Goal: Task Accomplishment & Management: Manage account settings

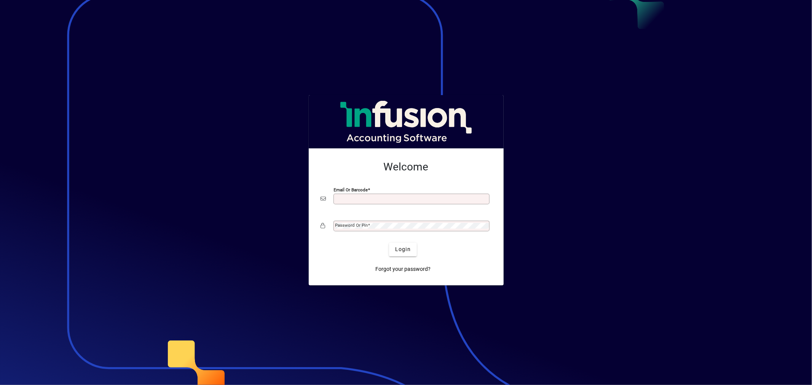
click at [356, 200] on input "Email or Barcode" at bounding box center [412, 199] width 154 height 6
click at [389, 243] on button "Login" at bounding box center [403, 250] width 28 height 14
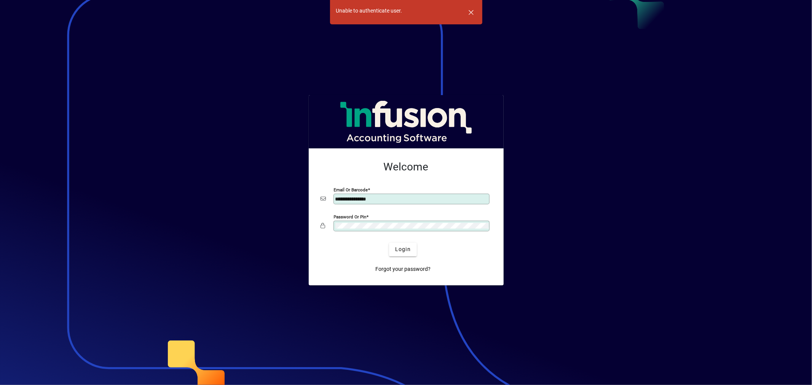
click at [389, 243] on button "Login" at bounding box center [403, 250] width 28 height 14
drag, startPoint x: 354, startPoint y: 231, endPoint x: 353, endPoint y: 222, distance: 9.2
click at [353, 222] on div "Password or Pin" at bounding box center [412, 226] width 156 height 11
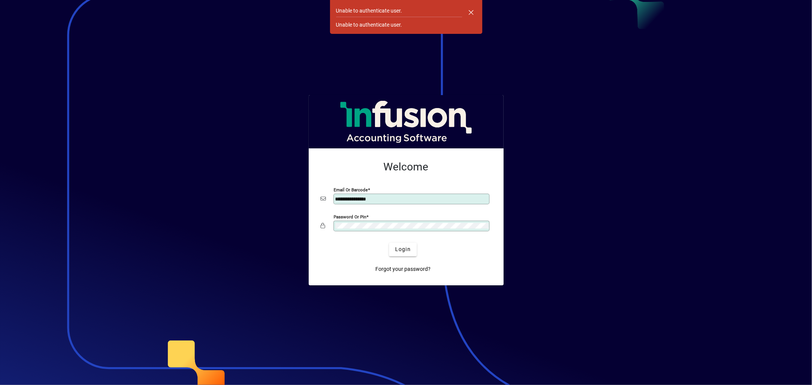
click at [389, 243] on button "Login" at bounding box center [403, 250] width 28 height 14
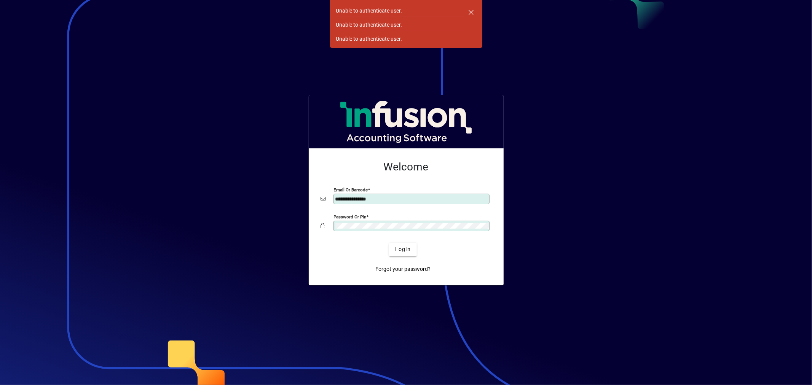
click at [714, 219] on div at bounding box center [406, 192] width 812 height 385
click at [403, 200] on input "**********" at bounding box center [412, 199] width 154 height 6
type input "**********"
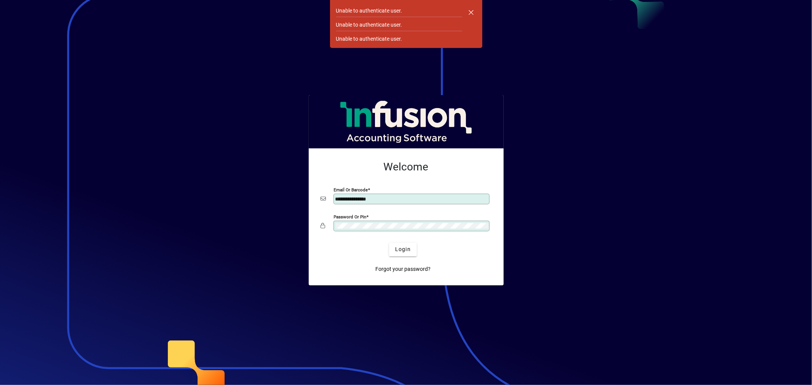
click at [389, 243] on button "Login" at bounding box center [403, 250] width 28 height 14
click at [471, 9] on span "button" at bounding box center [471, 12] width 18 height 18
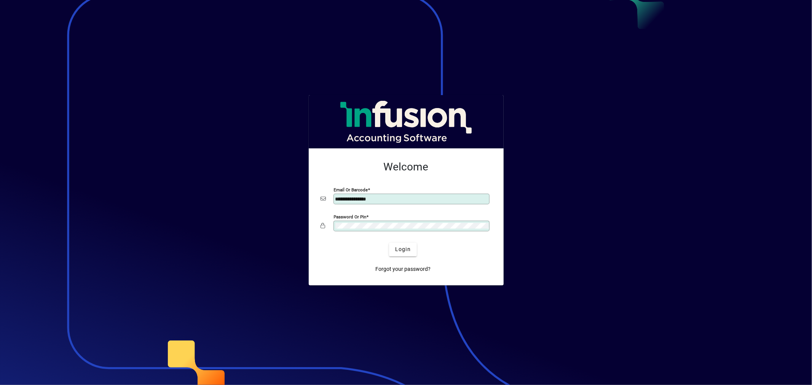
click at [600, 196] on div at bounding box center [406, 192] width 812 height 385
click at [354, 201] on input "Email or Barcode" at bounding box center [412, 199] width 154 height 6
click at [389, 243] on button "Login" at bounding box center [403, 250] width 28 height 14
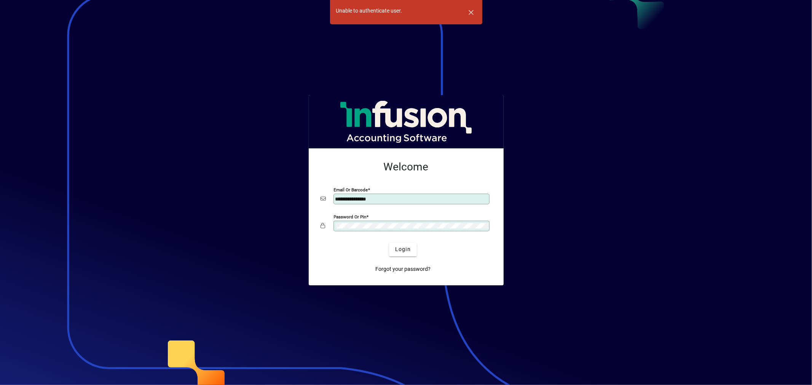
click at [401, 197] on input "**********" at bounding box center [412, 199] width 154 height 6
type input "**********"
click at [376, 233] on div "Password or Pin" at bounding box center [406, 226] width 171 height 14
click at [243, 259] on div at bounding box center [406, 192] width 812 height 385
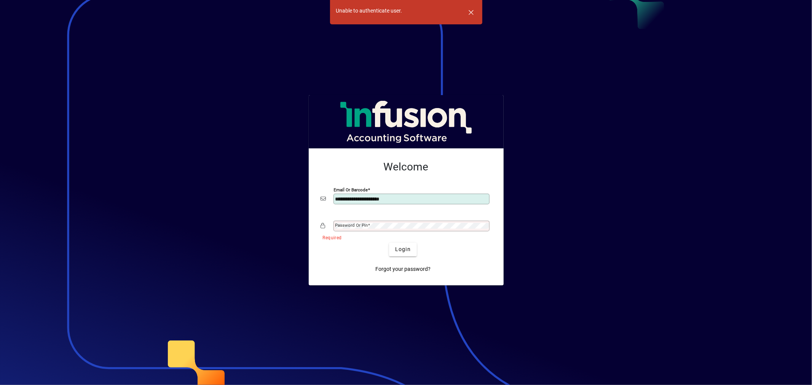
click at [349, 227] on mat-label "Password or Pin" at bounding box center [351, 225] width 33 height 5
click at [469, 12] on span "button" at bounding box center [471, 12] width 18 height 18
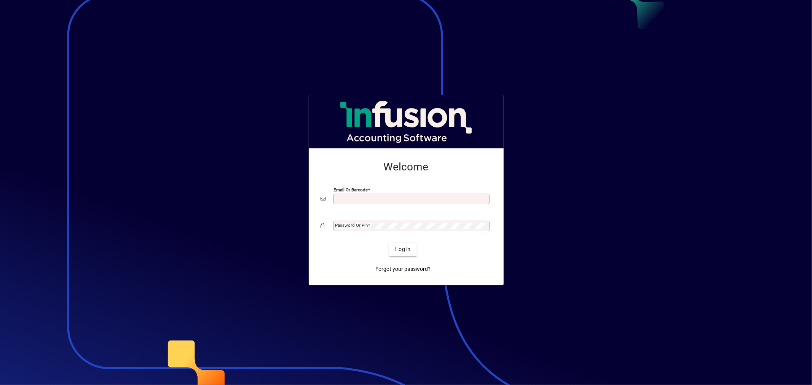
click at [353, 199] on input "Email or Barcode" at bounding box center [412, 199] width 154 height 6
click at [348, 200] on input "Email or Barcode" at bounding box center [412, 199] width 154 height 6
click at [348, 198] on input "Email or Barcode" at bounding box center [412, 199] width 154 height 6
type input "**********"
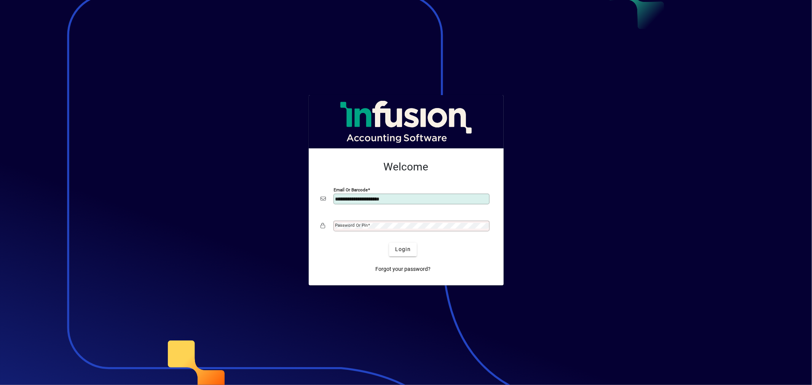
click at [351, 227] on mat-label "Password or Pin" at bounding box center [351, 225] width 33 height 5
click at [389, 243] on button "Login" at bounding box center [403, 250] width 28 height 14
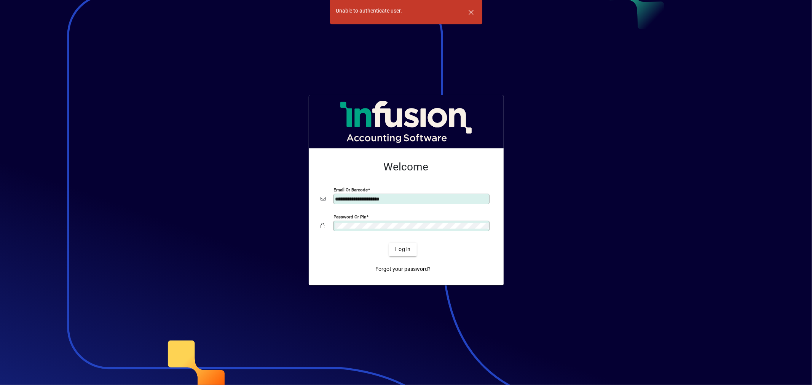
drag, startPoint x: 473, startPoint y: 14, endPoint x: 511, endPoint y: 27, distance: 40.2
click at [473, 14] on span "button" at bounding box center [471, 12] width 18 height 18
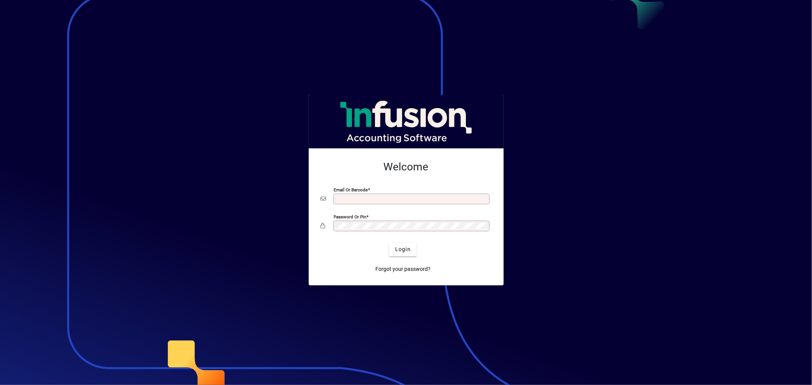
click at [345, 198] on input "Email or Barcode" at bounding box center [412, 199] width 154 height 6
click at [389, 243] on button "Login" at bounding box center [403, 250] width 28 height 14
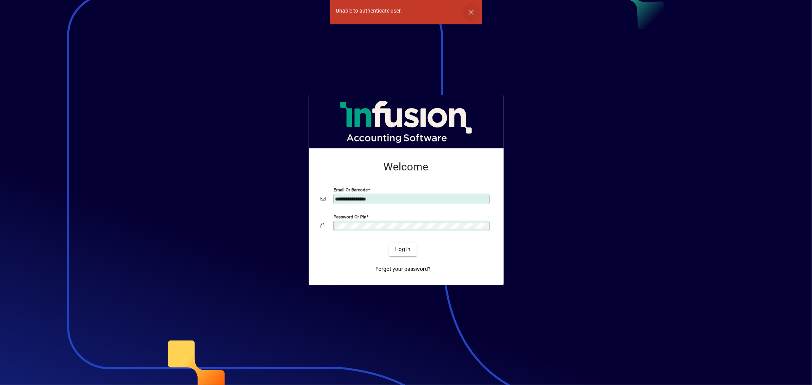
click at [471, 11] on span "button" at bounding box center [471, 12] width 18 height 18
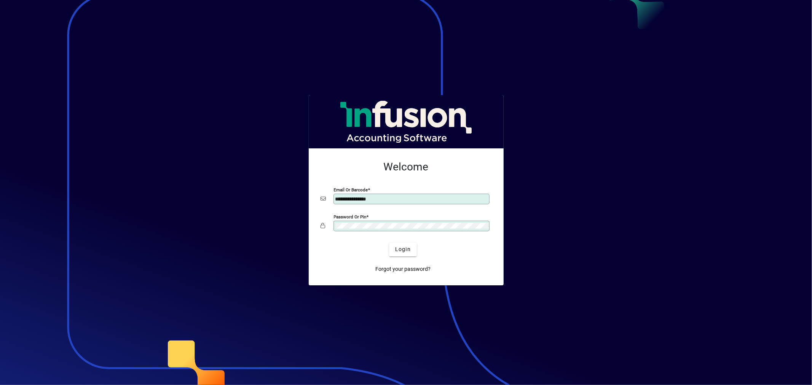
click at [758, 145] on div at bounding box center [406, 192] width 812 height 385
click at [411, 196] on input "**********" at bounding box center [412, 199] width 154 height 6
type input "**********"
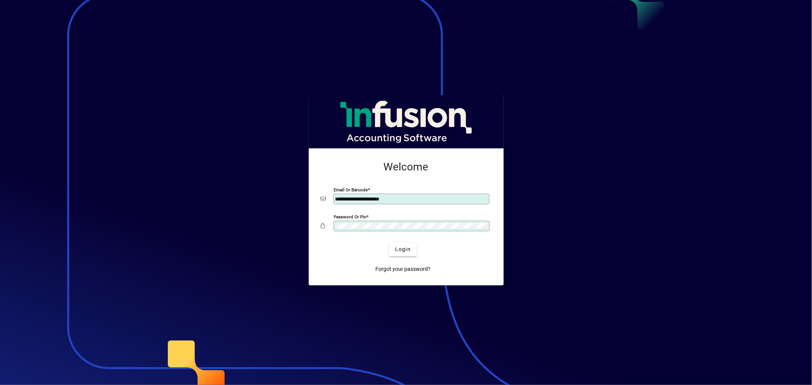
click at [389, 243] on button "Login" at bounding box center [403, 250] width 28 height 14
click at [333, 265] on div "Forgot your password?" at bounding box center [403, 267] width 171 height 20
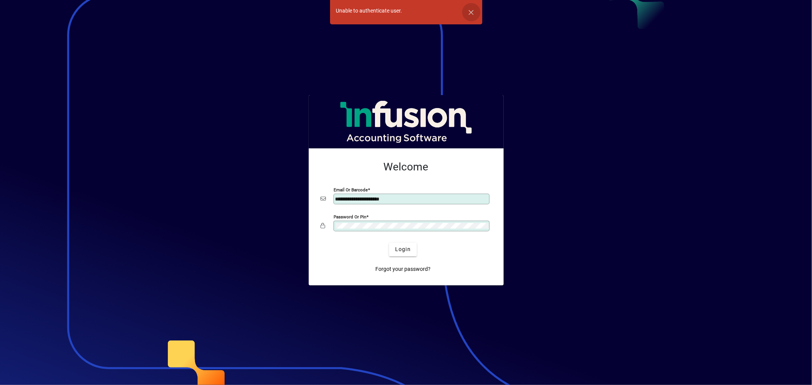
click at [470, 12] on span "button" at bounding box center [471, 12] width 18 height 18
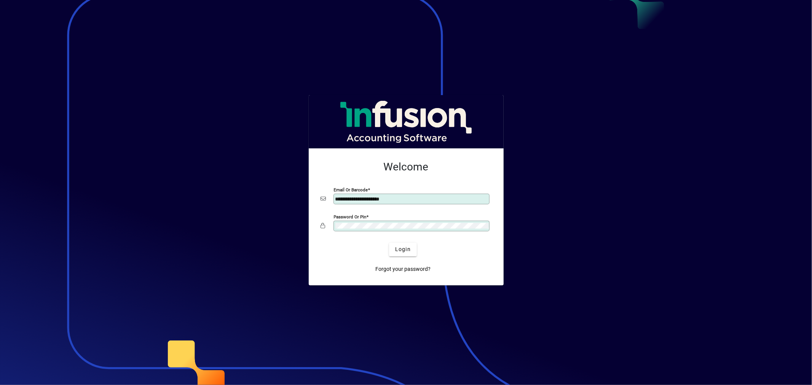
click at [417, 199] on input "**********" at bounding box center [412, 199] width 154 height 6
click at [365, 199] on input "Email or Barcode" at bounding box center [412, 199] width 154 height 6
type input "**********"
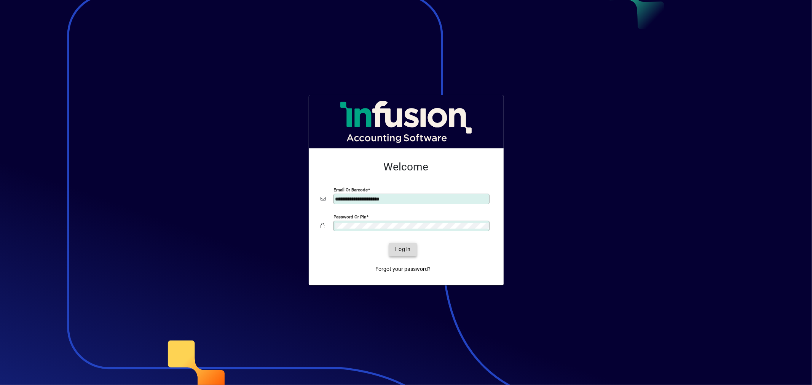
click at [409, 249] on span "Login" at bounding box center [403, 250] width 16 height 8
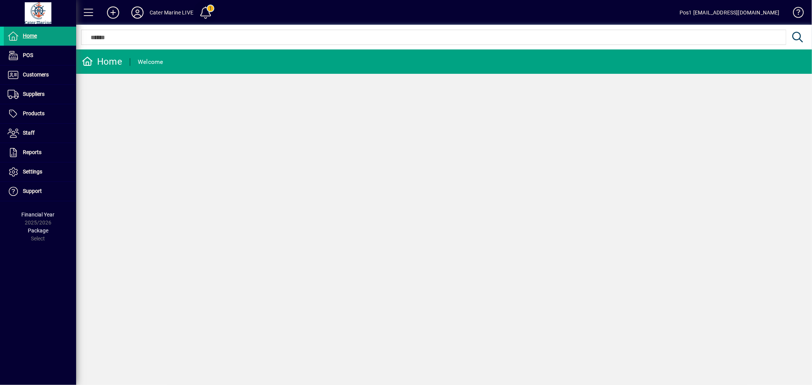
click at [204, 13] on span at bounding box center [205, 12] width 18 height 18
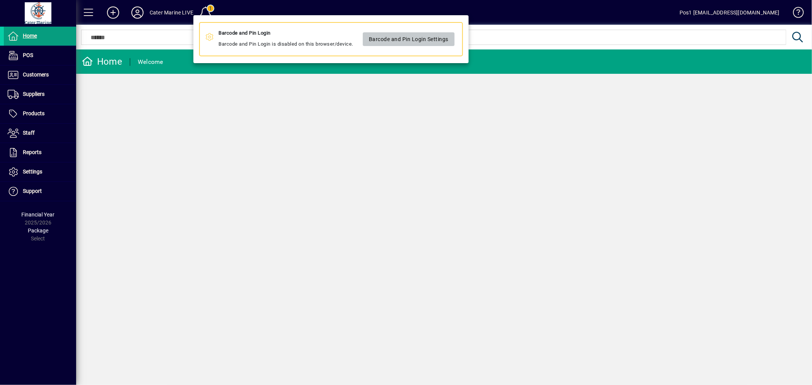
click at [416, 37] on span "Barcode and Pin Login Settings" at bounding box center [409, 39] width 80 height 13
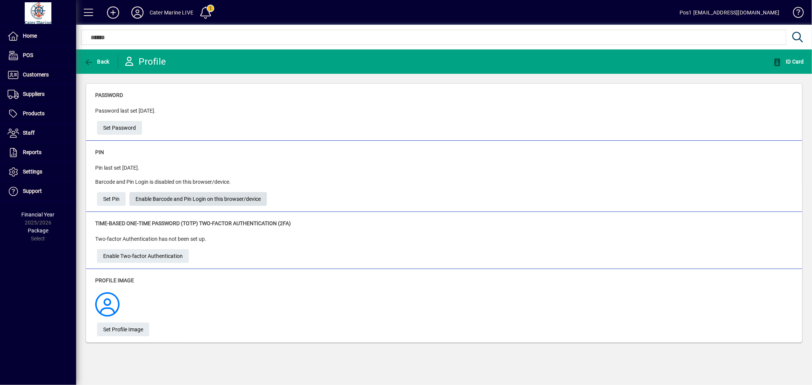
click at [209, 200] on span "Enable Barcode and Pin Login on this browser/device" at bounding box center [198, 199] width 125 height 13
click at [785, 62] on span "ID Card" at bounding box center [788, 62] width 31 height 6
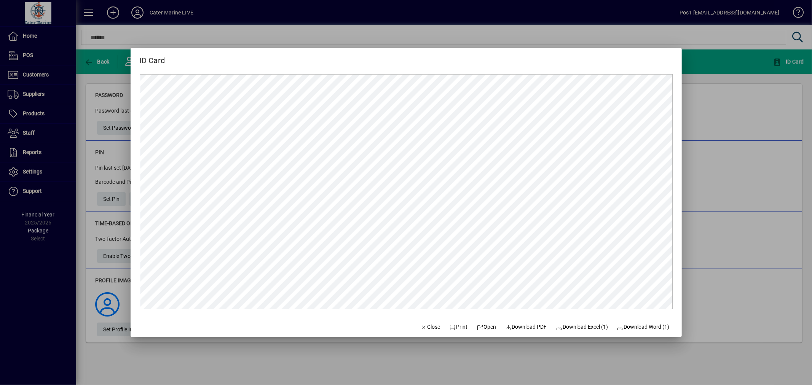
click at [772, 115] on div at bounding box center [406, 192] width 812 height 385
